Goal: Transaction & Acquisition: Book appointment/travel/reservation

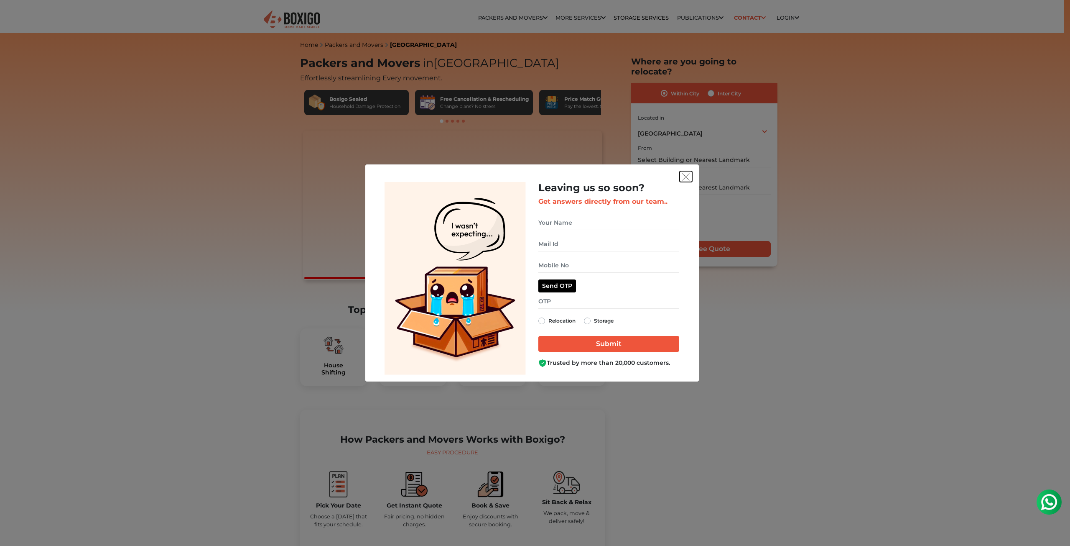
click at [688, 180] on img "get free quote dialog" at bounding box center [686, 177] width 8 height 8
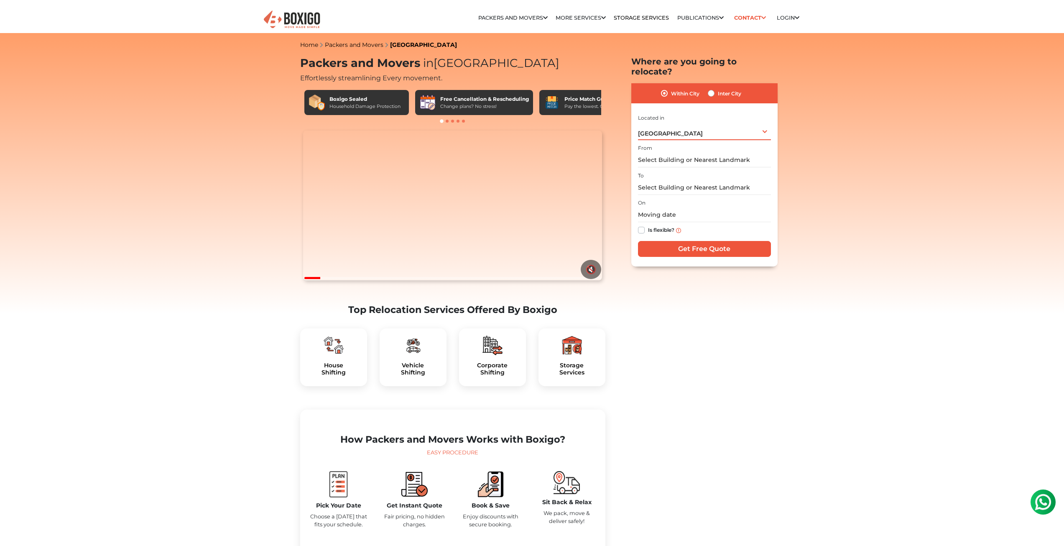
click at [717, 123] on div "Hyderabad Select City Bangalore Bengaluru Bhopal Bhubaneswar Chennai Coimbatore…" at bounding box center [704, 132] width 133 height 18
click at [658, 159] on li "[GEOGRAPHIC_DATA]" at bounding box center [695, 166] width 114 height 17
click at [682, 153] on input "text" at bounding box center [704, 160] width 133 height 15
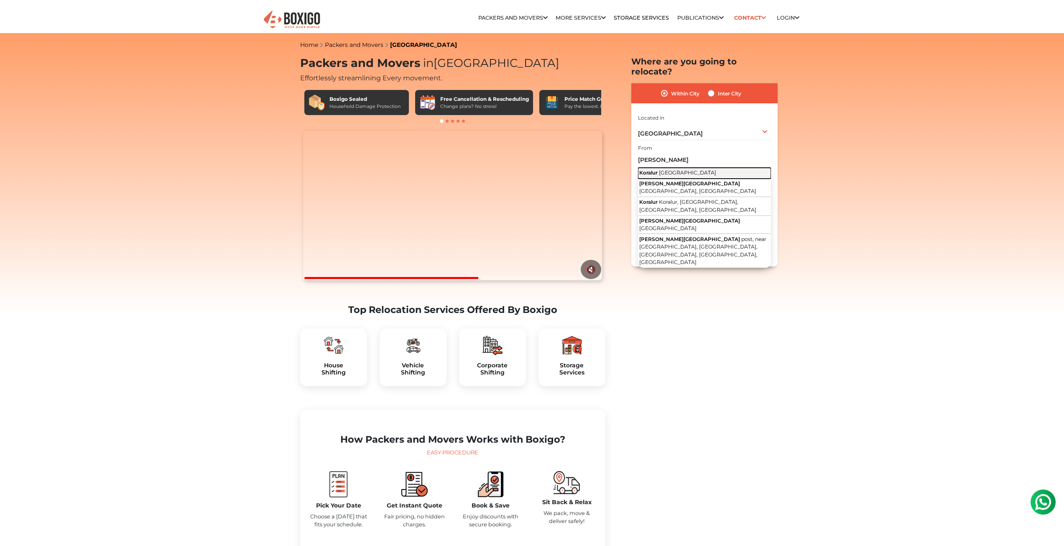
click at [671, 169] on span "[GEOGRAPHIC_DATA]" at bounding box center [687, 172] width 57 height 6
type input "Koralur, Karnataka"
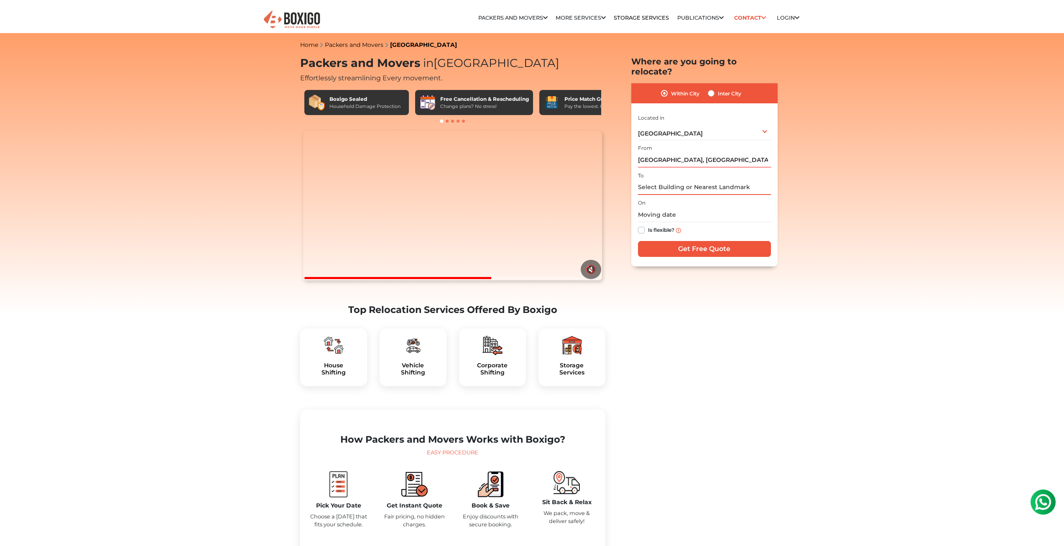
click at [664, 180] on input "text" at bounding box center [704, 187] width 133 height 15
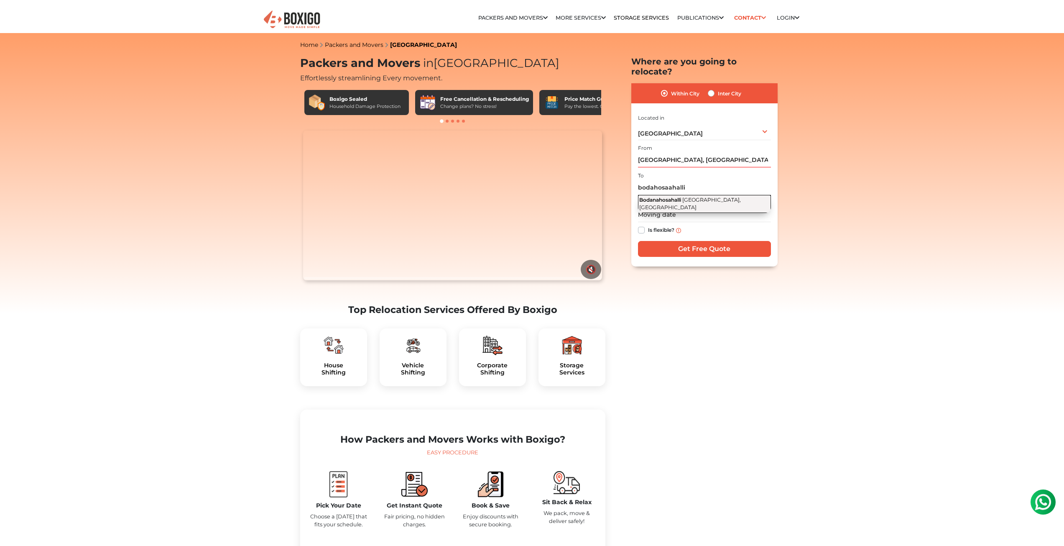
click at [689, 197] on span "Bengaluru, Karnataka" at bounding box center [690, 204] width 102 height 14
type input "Bodanahosahalli, Bengaluru, Karnataka"
click at [663, 207] on input "text" at bounding box center [704, 214] width 133 height 15
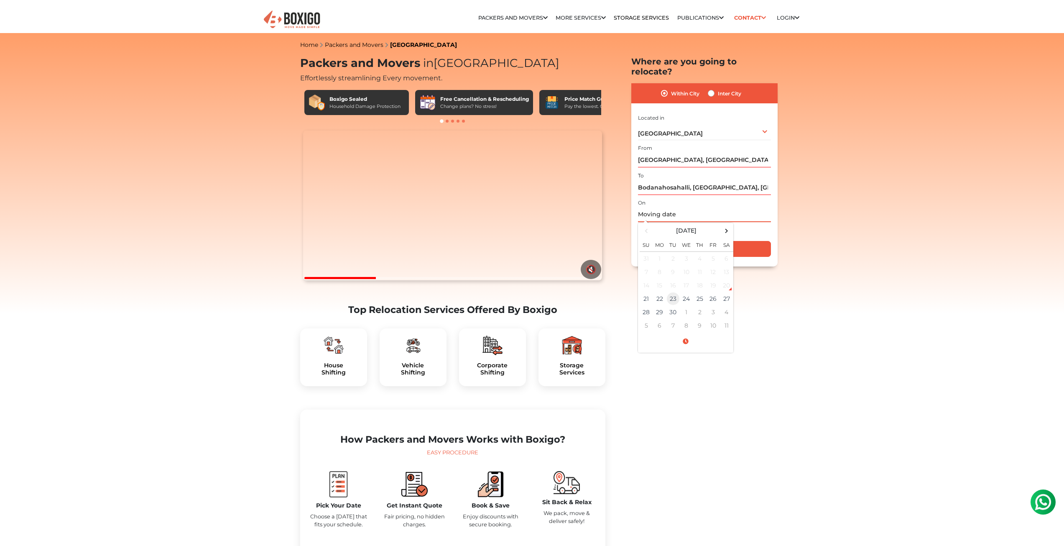
click at [674, 292] on td "23" at bounding box center [672, 298] width 13 height 13
click at [690, 207] on input "09/23/2025 12:00 AM" at bounding box center [704, 214] width 133 height 15
click at [683, 207] on input "09/23/2025 12:00 AM" at bounding box center [704, 214] width 133 height 15
click at [674, 207] on input "09/23/2025 12:00 AM" at bounding box center [704, 214] width 133 height 15
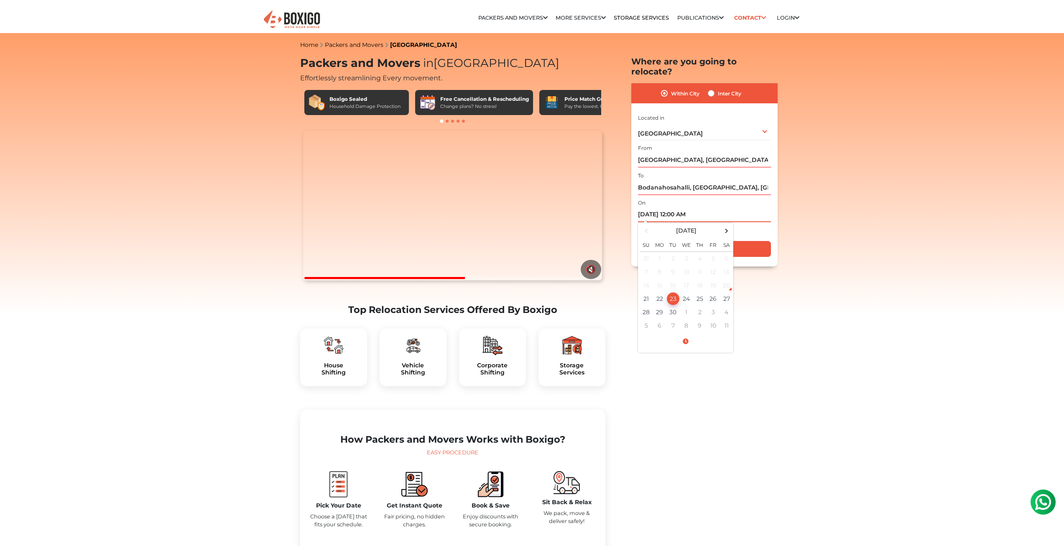
click at [676, 207] on input "09/23/2025 12:00 AM" at bounding box center [704, 214] width 133 height 15
type input "09/23/2025 9:00 AM"
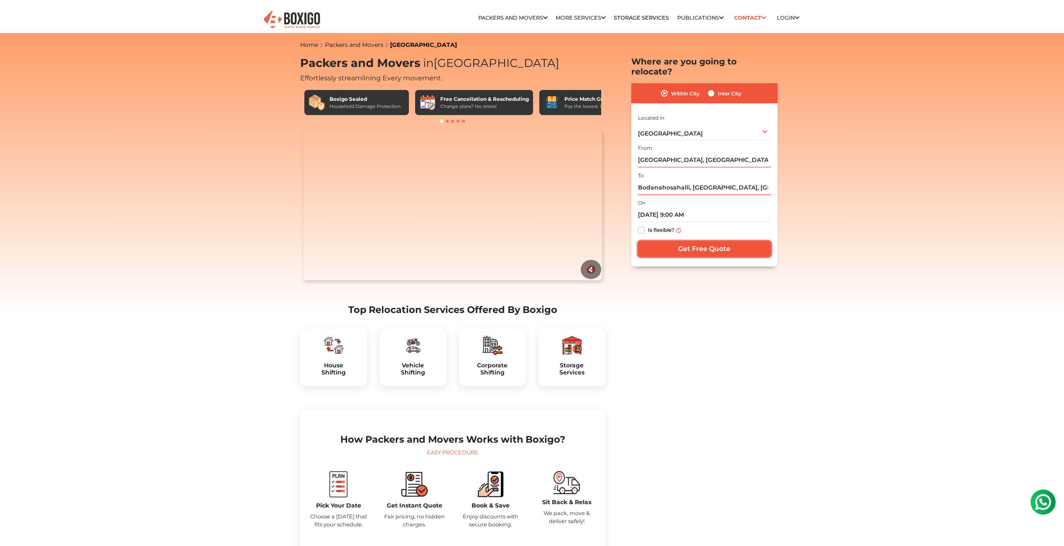
click at [690, 241] on input "Get Free Quote" at bounding box center [704, 249] width 133 height 16
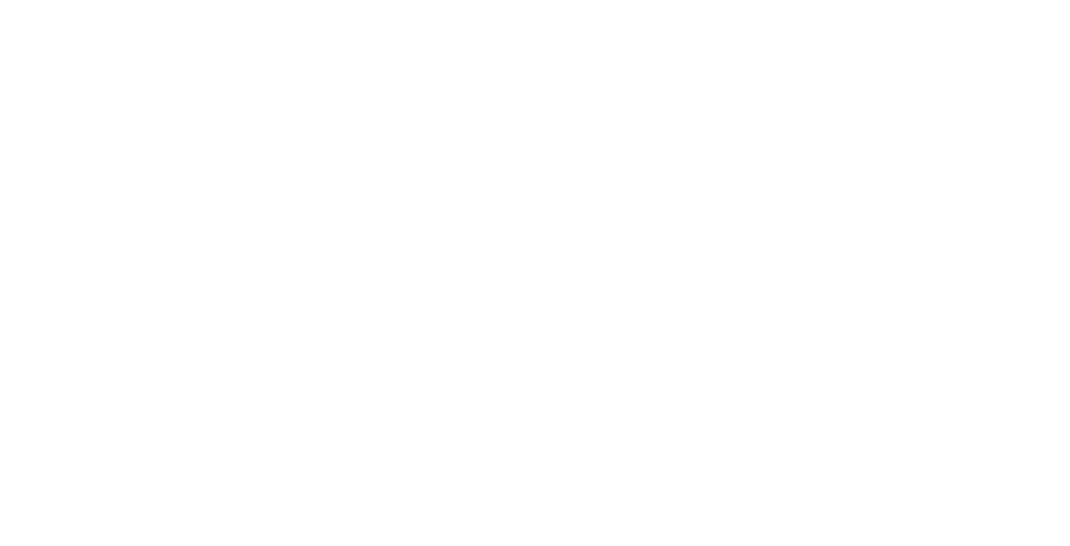
click at [708, 79] on html at bounding box center [535, 273] width 1070 height 546
click at [710, 82] on body at bounding box center [535, 273] width 1070 height 546
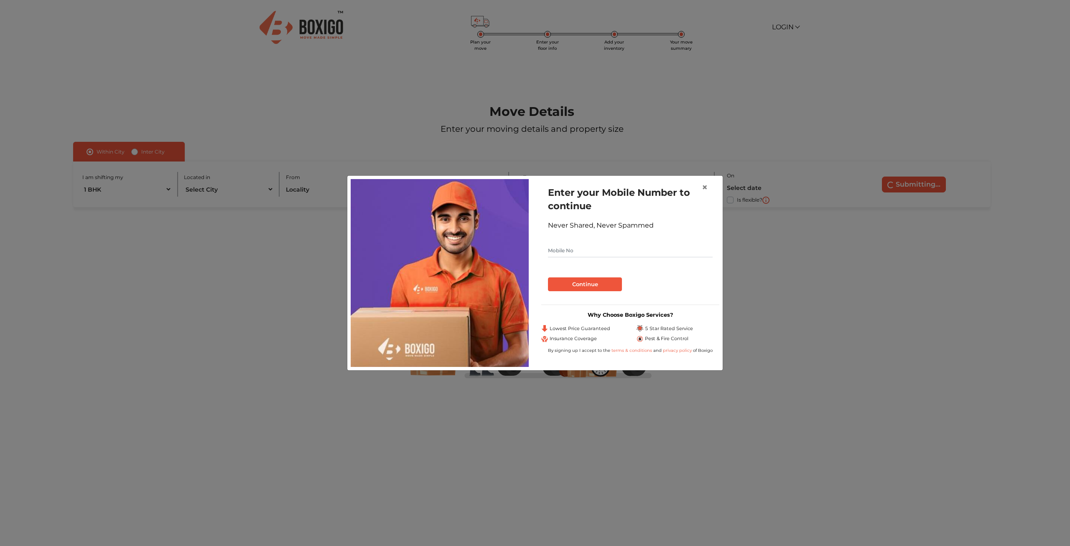
click at [563, 247] on input "text" at bounding box center [630, 250] width 165 height 13
type input "9"
type input "7795797166"
click at [586, 284] on button "Continue" at bounding box center [585, 284] width 74 height 14
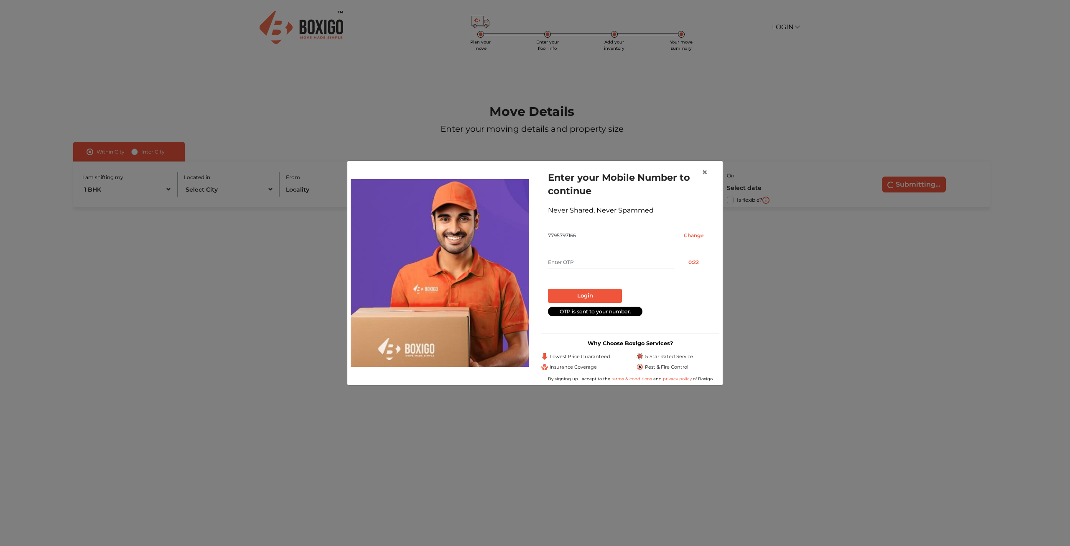
click at [574, 263] on input "text" at bounding box center [611, 261] width 127 height 13
type input "4290"
click at [594, 294] on button "Login" at bounding box center [585, 295] width 74 height 14
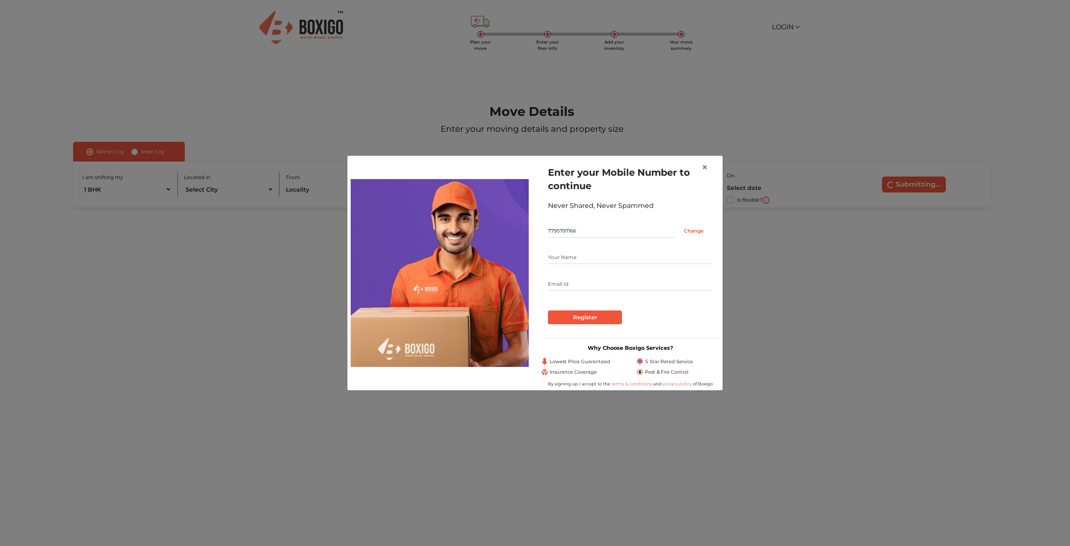
click at [583, 258] on input "text" at bounding box center [630, 256] width 165 height 13
type input "h"
type input "[PERSON_NAME] K"
click at [579, 287] on input "text" at bounding box center [630, 283] width 165 height 13
type input "[EMAIL_ADDRESS][DOMAIN_NAME]"
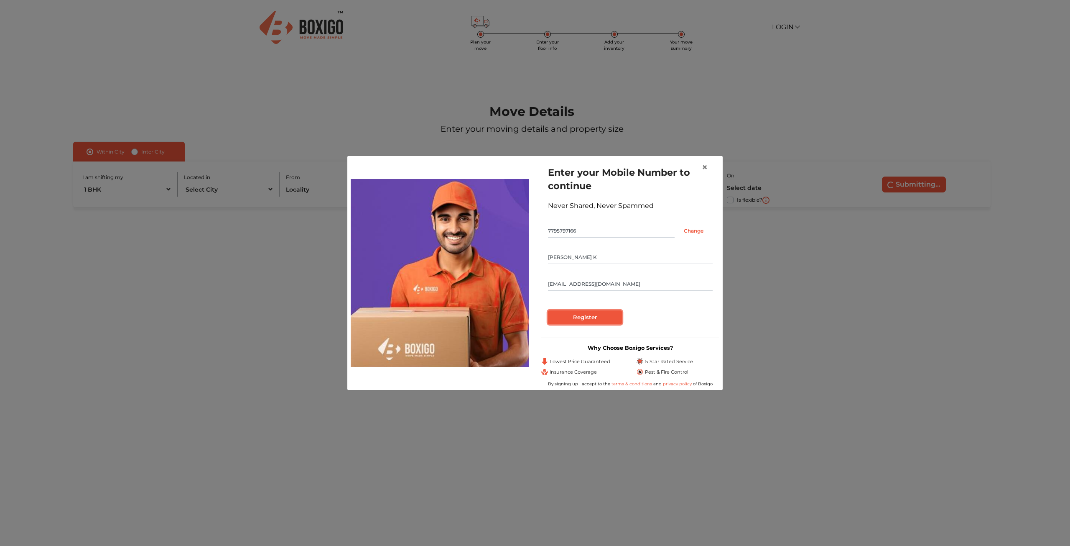
click at [606, 315] on input "Register" at bounding box center [585, 317] width 74 height 14
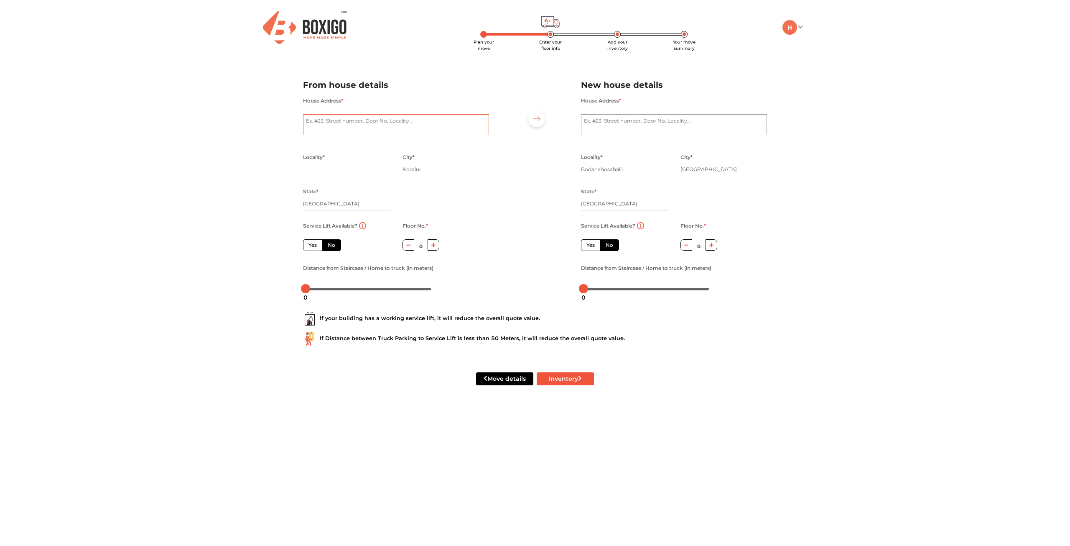
click at [338, 120] on textarea "House Address *" at bounding box center [396, 124] width 186 height 21
type textarea "[PERSON_NAME] Nilaya [PERSON_NAME]"
click at [599, 123] on textarea "House Address *" at bounding box center [674, 124] width 186 height 21
drag, startPoint x: 644, startPoint y: 118, endPoint x: 543, endPoint y: 126, distance: 101.9
click at [543, 126] on div "From house details House Address * [PERSON_NAME][GEOGRAPHIC_DATA][PERSON_NAME] …" at bounding box center [535, 183] width 477 height 230
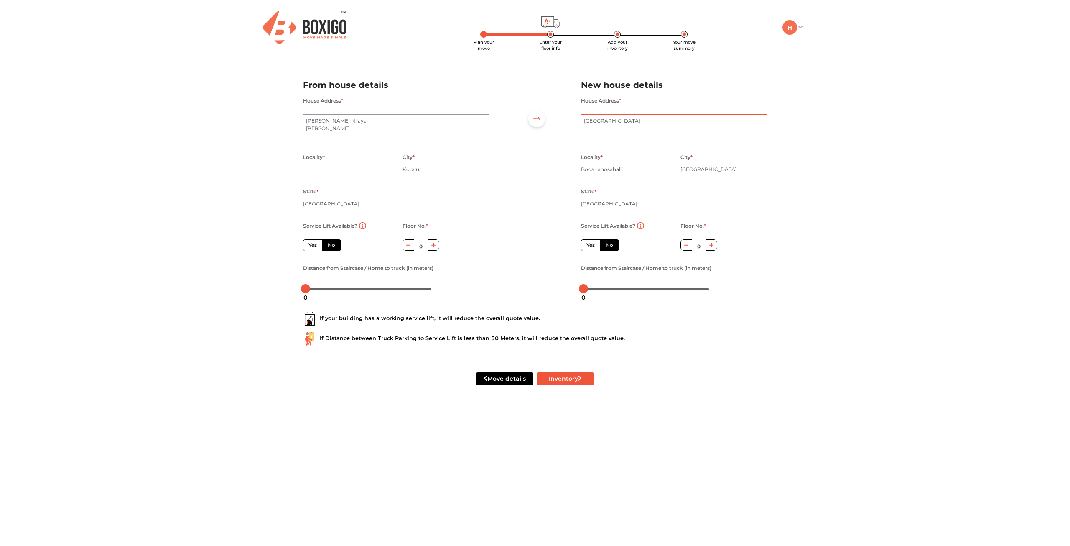
paste textarea "anahosahalli, [GEOGRAPHIC_DATA], [GEOGRAPHIC_DATA], [GEOGRAPHIC_DATA]"
type textarea "Bodanahosahalli, [GEOGRAPHIC_DATA], [GEOGRAPHIC_DATA], [GEOGRAPHIC_DATA]"
click at [498, 232] on div at bounding box center [534, 183] width 79 height 230
drag, startPoint x: 305, startPoint y: 288, endPoint x: 309, endPoint y: 293, distance: 6.6
click at [309, 293] on body "Plan your move Enter your floor info Add your inventory Your move summary My Mo…" at bounding box center [535, 273] width 1070 height 546
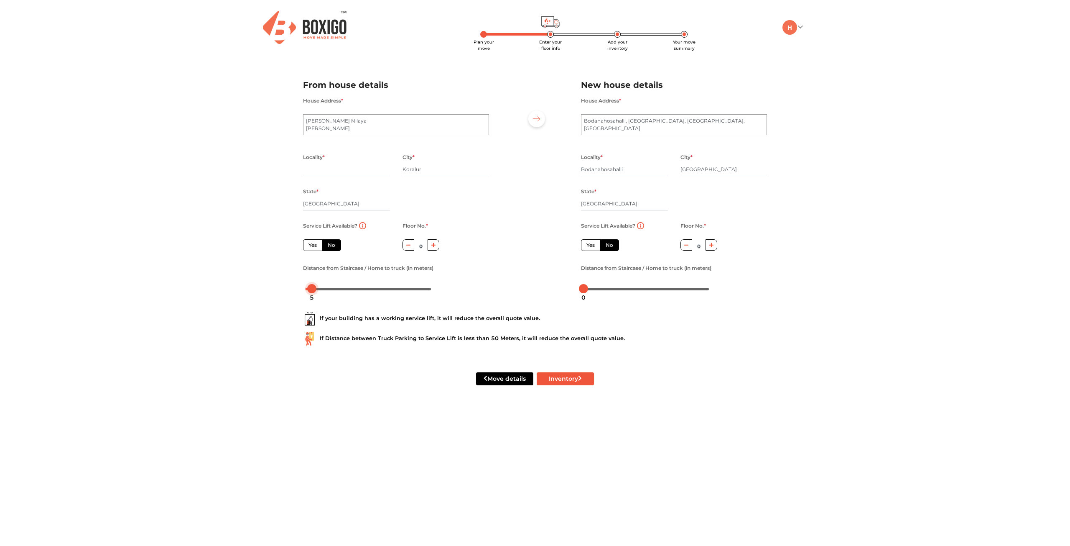
drag, startPoint x: 311, startPoint y: 286, endPoint x: 313, endPoint y: 290, distance: 4.3
click at [313, 290] on body "Plan your move Enter your floor info Add your inventory Your move summary My Mo…" at bounding box center [535, 273] width 1070 height 546
click at [536, 260] on div at bounding box center [534, 183] width 79 height 230
drag, startPoint x: 585, startPoint y: 290, endPoint x: 590, endPoint y: 290, distance: 5.0
click at [590, 290] on div "5" at bounding box center [589, 297] width 11 height 14
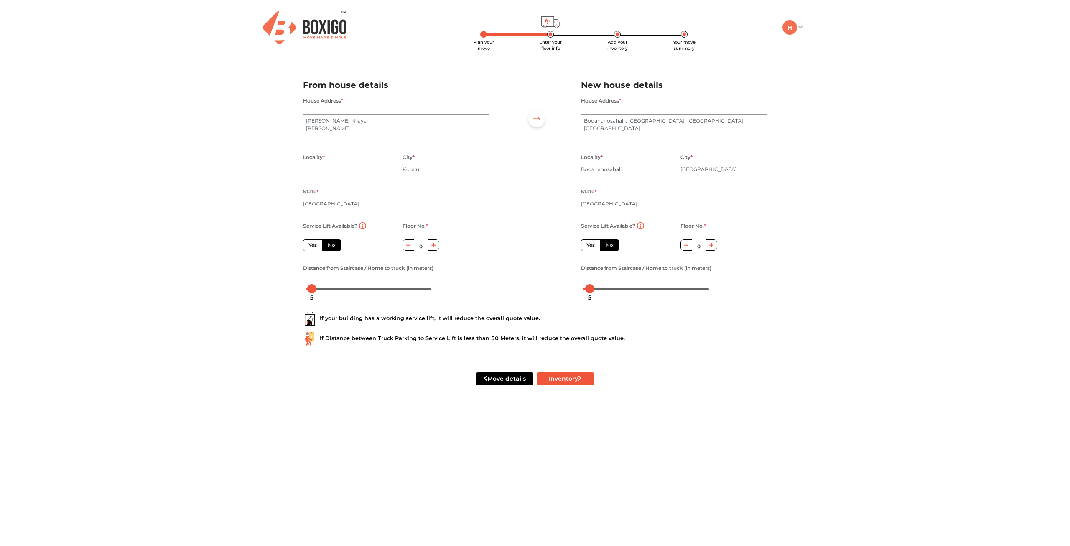
click at [546, 280] on div at bounding box center [534, 183] width 79 height 230
click at [567, 380] on button "Inventory" at bounding box center [565, 378] width 57 height 13
click at [582, 378] on icon "submit" at bounding box center [580, 377] width 3 height 5
radio input "true"
click at [436, 246] on button "button" at bounding box center [434, 244] width 12 height 11
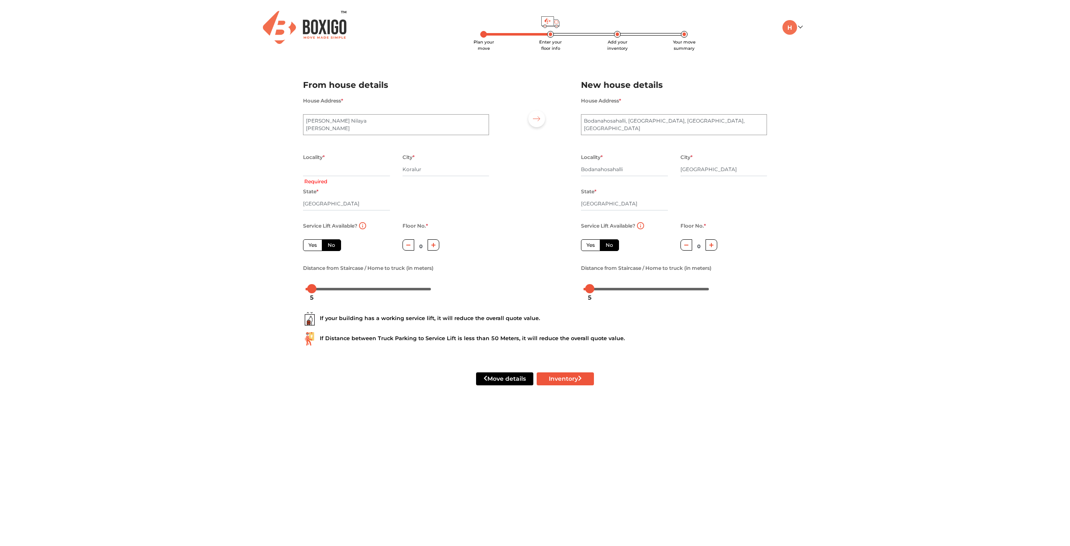
type input "1"
click at [612, 245] on label "No" at bounding box center [609, 245] width 19 height 12
click at [611, 245] on input "No" at bounding box center [608, 243] width 5 height 5
click at [329, 246] on label "No" at bounding box center [331, 245] width 19 height 12
click at [329, 246] on input "No" at bounding box center [330, 243] width 5 height 5
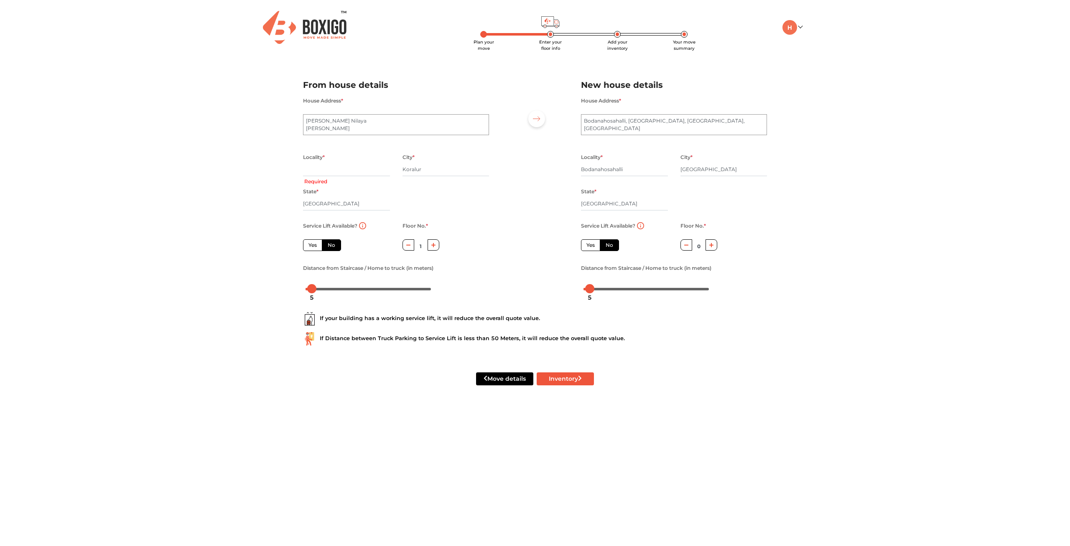
radio input "true"
click at [306, 244] on label "Yes" at bounding box center [312, 245] width 19 height 12
click at [309, 244] on input "Yes" at bounding box center [311, 243] width 5 height 5
radio input "true"
type input "0"
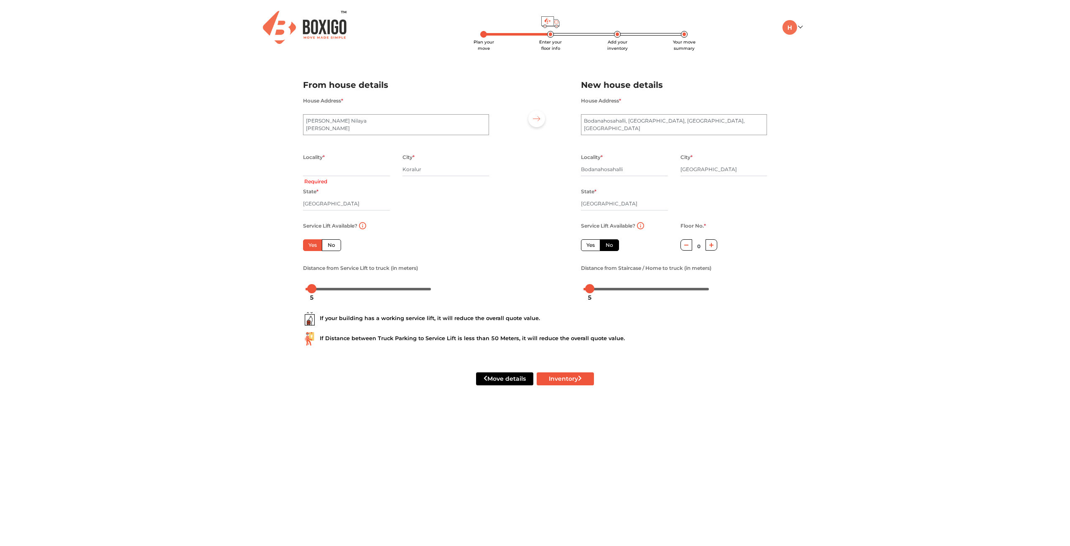
click at [331, 243] on label "No" at bounding box center [331, 245] width 19 height 12
click at [331, 243] on input "No" at bounding box center [330, 243] width 5 height 5
radio input "true"
click at [712, 247] on icon "button" at bounding box center [712, 245] width 5 height 5
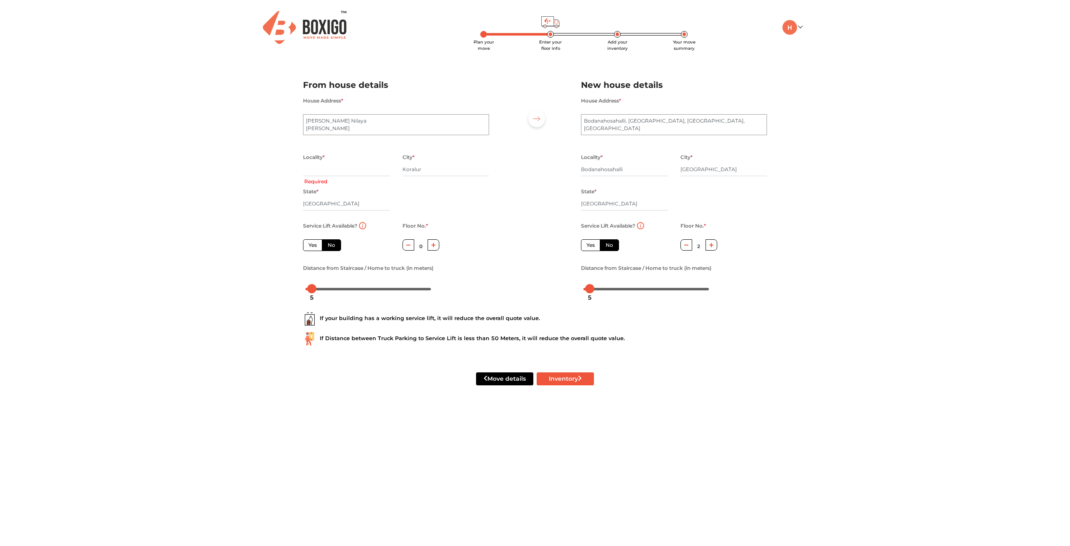
click at [712, 247] on icon "button" at bounding box center [712, 245] width 5 height 5
type input "3"
click at [566, 378] on button "Inventory" at bounding box center [565, 378] width 57 height 13
radio input "true"
type input "K"
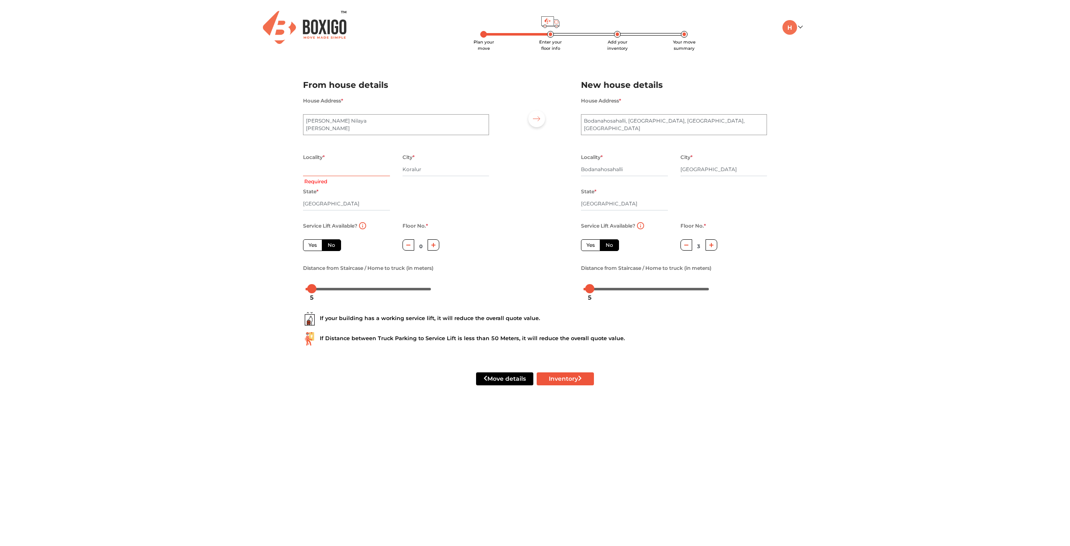
radio input "true"
type input "Kor"
radio input "true"
type input "[PERSON_NAME]"
drag, startPoint x: 439, startPoint y: 165, endPoint x: 355, endPoint y: 176, distance: 84.7
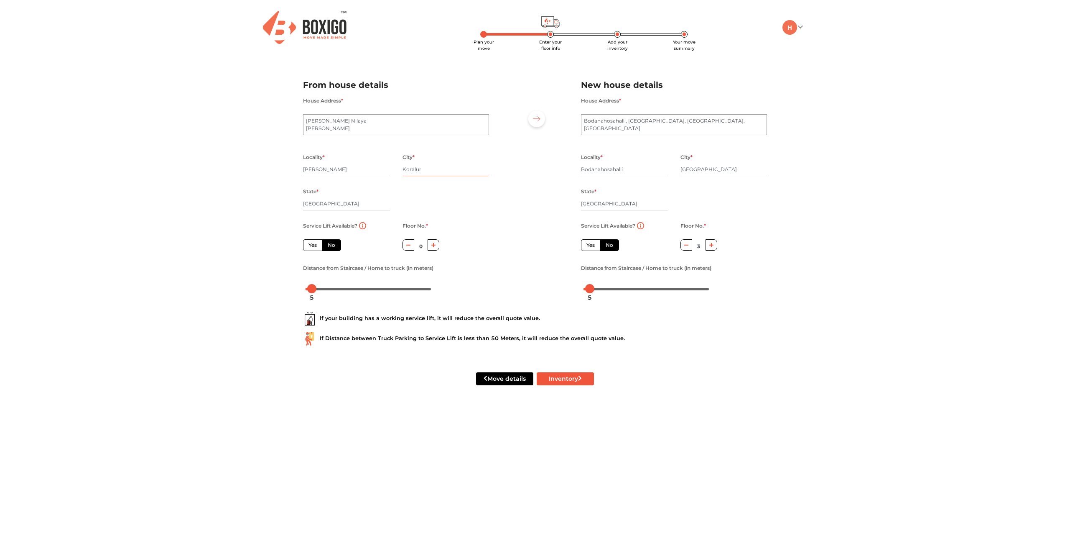
click at [355, 176] on div "Locality * [GEOGRAPHIC_DATA] * [GEOGRAPHIC_DATA] State * [GEOGRAPHIC_DATA] Pinc…" at bounding box center [396, 186] width 199 height 69
type input "b"
radio input "true"
type input "ban"
radio input "true"
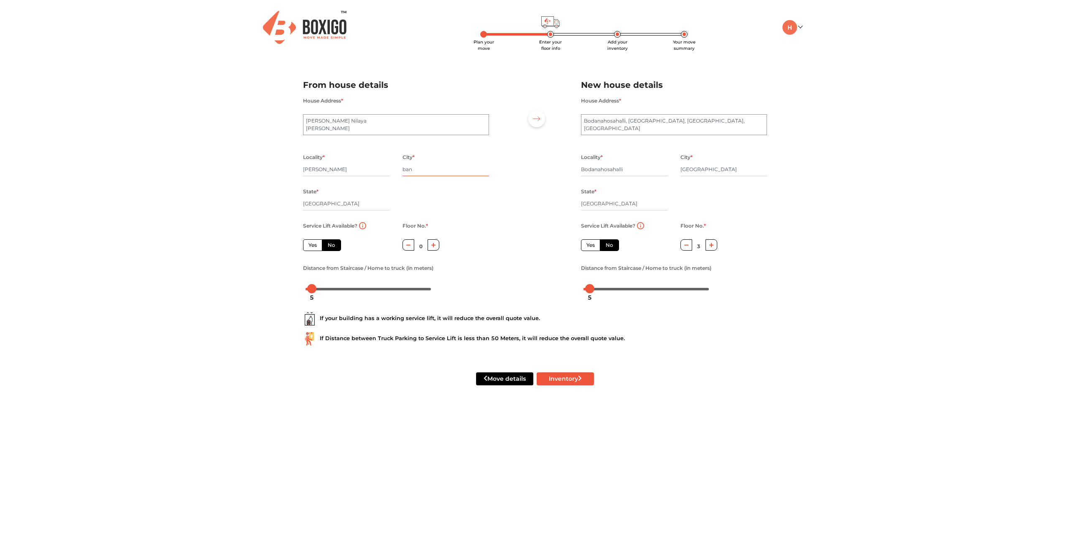
type input "ba"
radio input "true"
type input "b"
radio input "true"
type input "b"
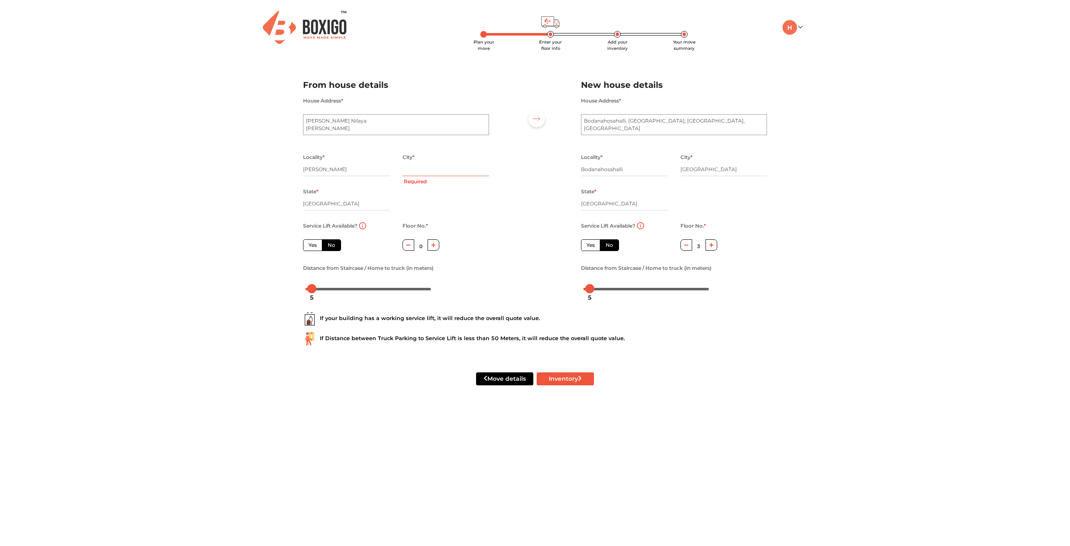
radio input "true"
type input "ben"
radio input "true"
type input "bengaluru"
click at [546, 377] on button "Inventory" at bounding box center [565, 378] width 57 height 13
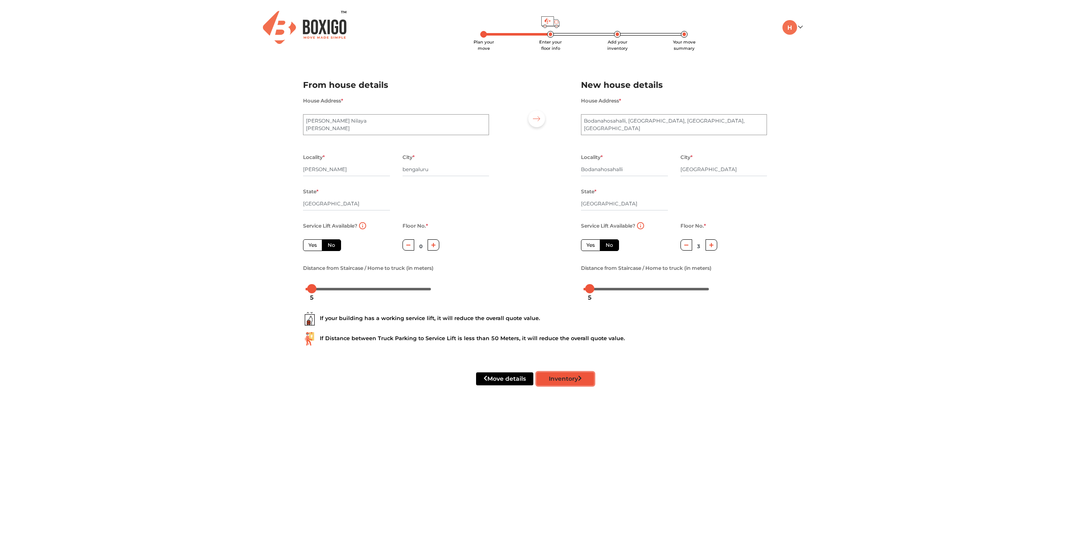
radio input "true"
